Goal: Book appointment/travel/reservation

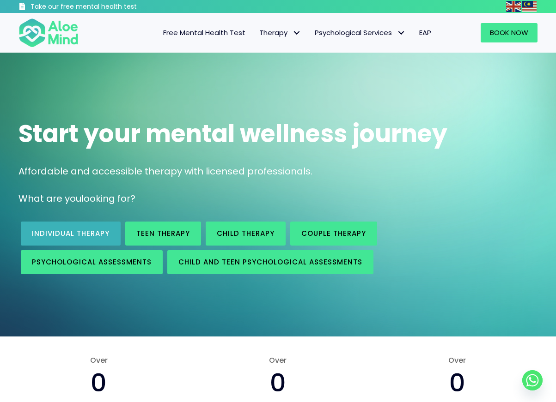
click at [102, 230] on span "Individual therapy" at bounding box center [71, 234] width 78 height 10
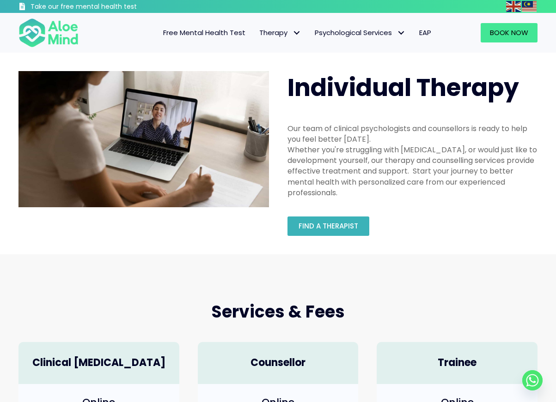
click at [349, 228] on span "Find a therapist" at bounding box center [328, 226] width 60 height 10
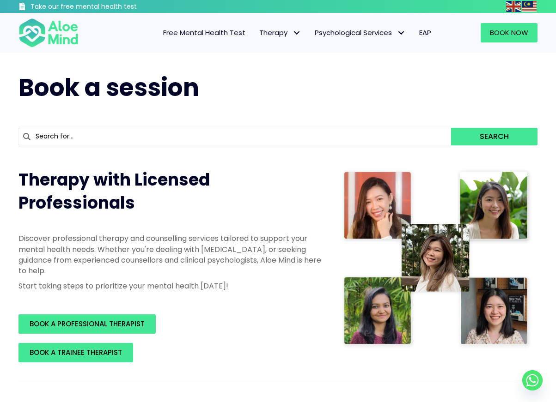
click at [234, 36] on span "Free Mental Health Test" at bounding box center [204, 33] width 82 height 10
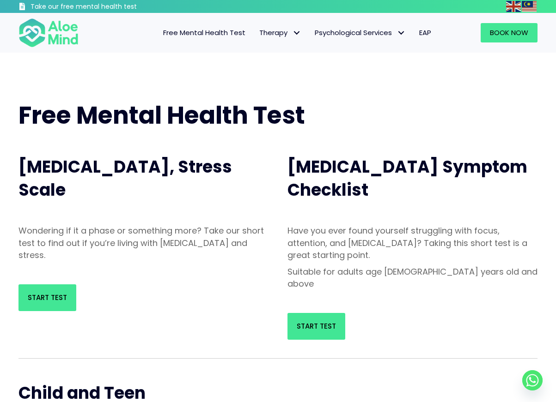
click at [46, 33] on img at bounding box center [48, 33] width 60 height 30
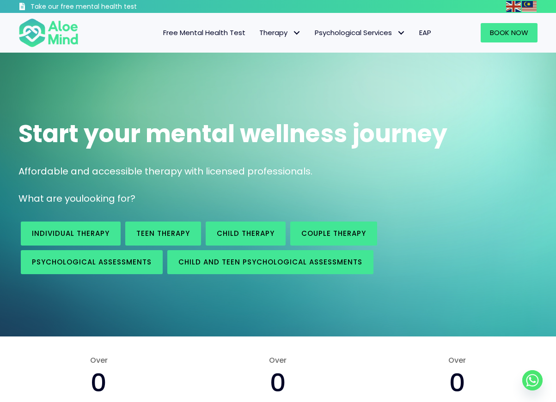
scroll to position [78, 0]
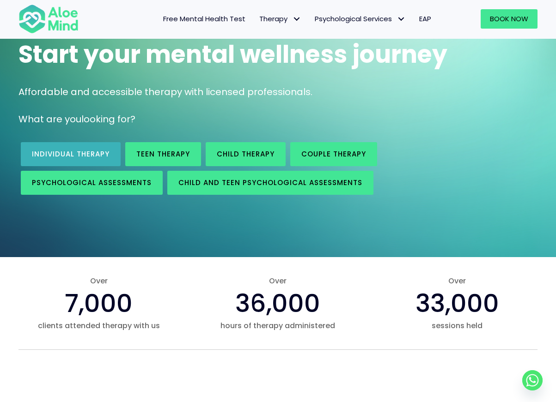
click at [101, 154] on span "Individual therapy" at bounding box center [71, 154] width 78 height 10
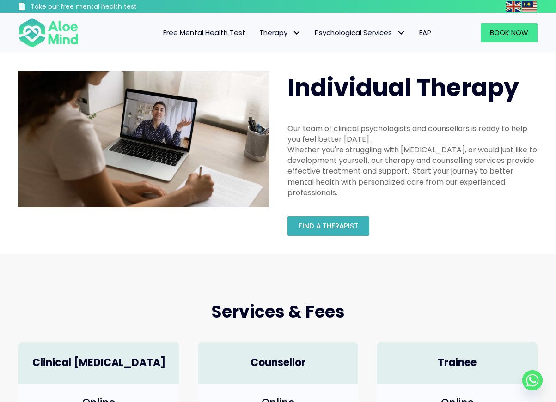
click at [350, 217] on link "Find a therapist" at bounding box center [328, 226] width 82 height 19
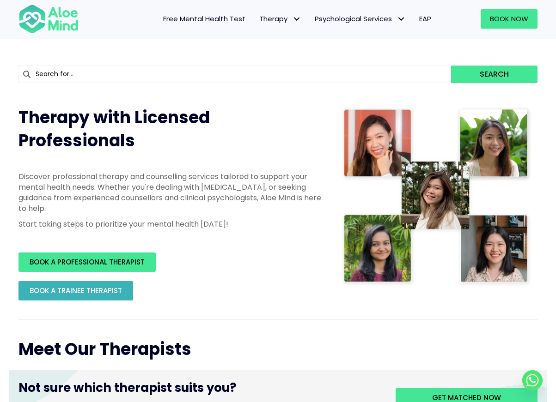
click at [103, 294] on link "BOOK A TRAINEE THERAPIST" at bounding box center [75, 290] width 115 height 19
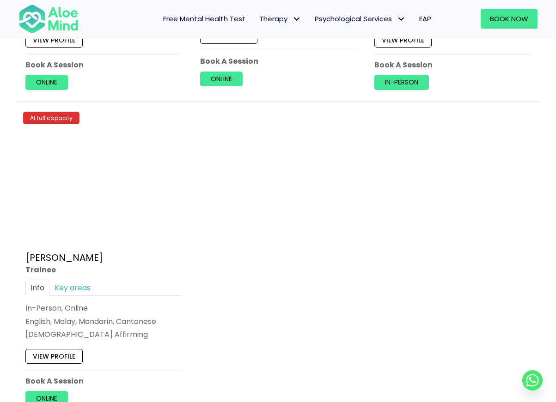
scroll to position [3342, 0]
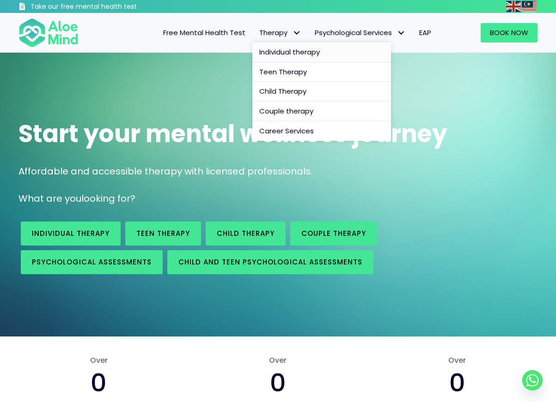
click at [285, 58] on link "Individual therapy" at bounding box center [321, 53] width 139 height 20
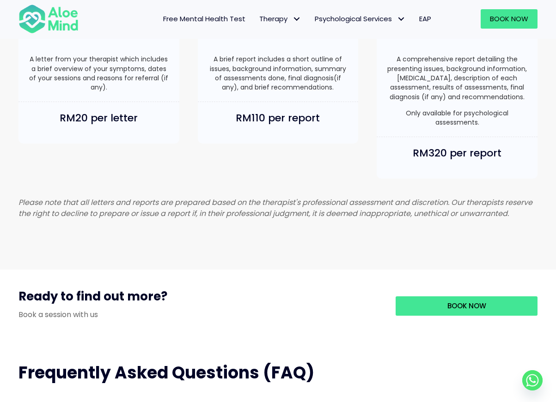
scroll to position [362, 0]
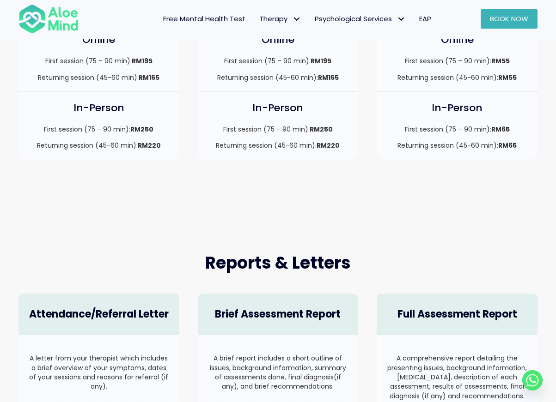
click at [534, 13] on link "Book Now" at bounding box center [509, 18] width 57 height 19
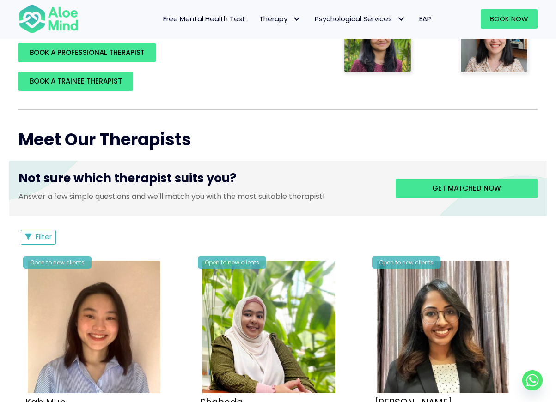
scroll to position [273, 0]
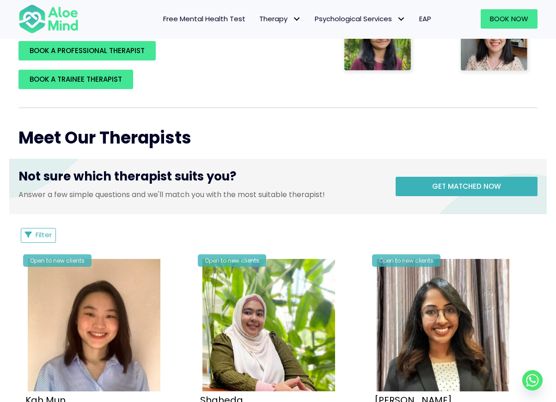
click at [461, 183] on span "Get matched now" at bounding box center [466, 187] width 69 height 10
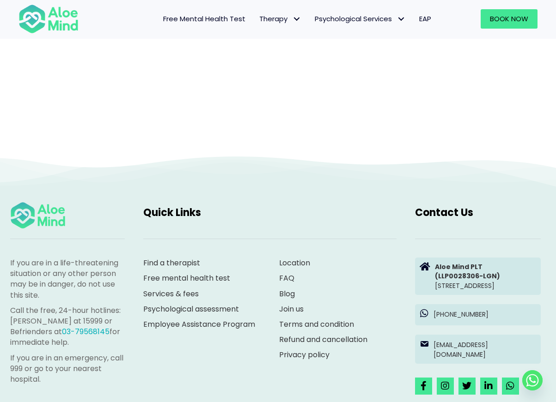
scroll to position [95, 0]
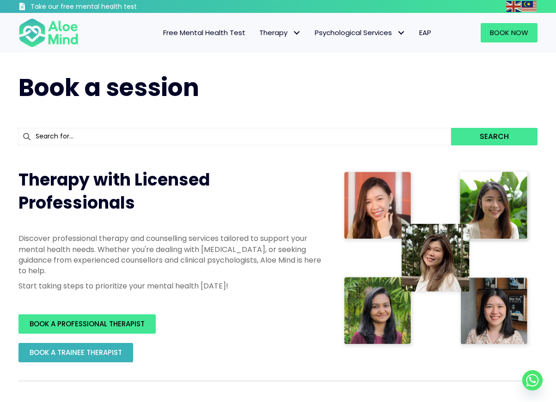
click at [118, 356] on span "BOOK A TRAINEE THERAPIST" at bounding box center [76, 353] width 92 height 10
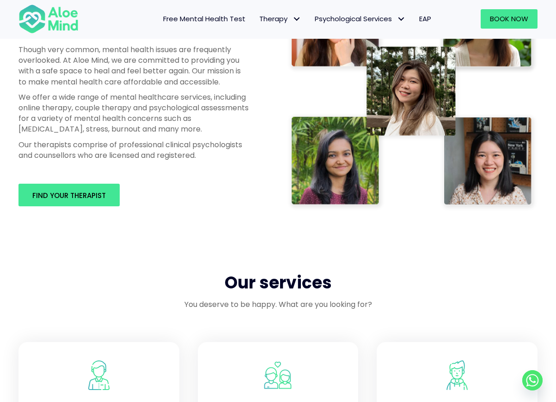
scroll to position [597, 0]
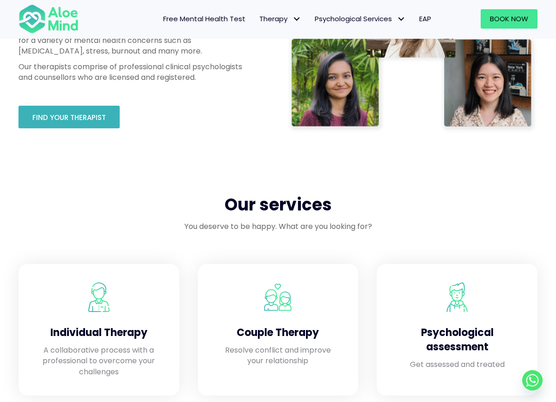
click at [73, 119] on span "Find your therapist" at bounding box center [68, 118] width 73 height 10
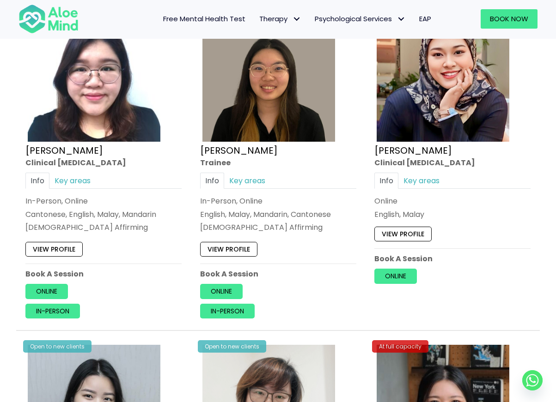
scroll to position [2547, 0]
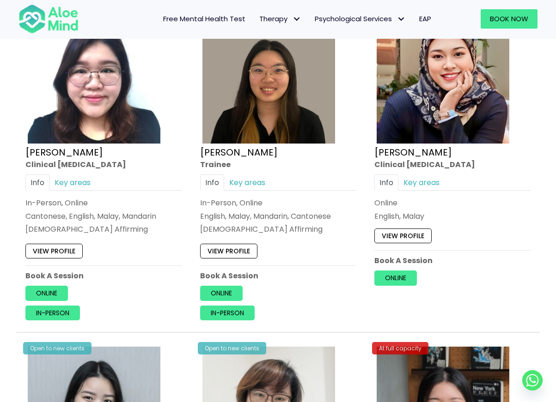
click at [250, 244] on link "View profile" at bounding box center [228, 251] width 57 height 15
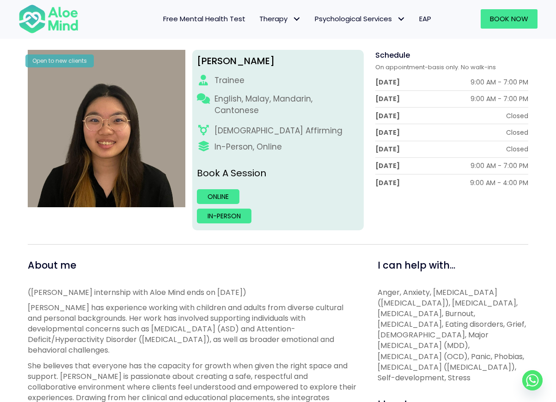
scroll to position [117, 0]
